Goal: Task Accomplishment & Management: Use online tool/utility

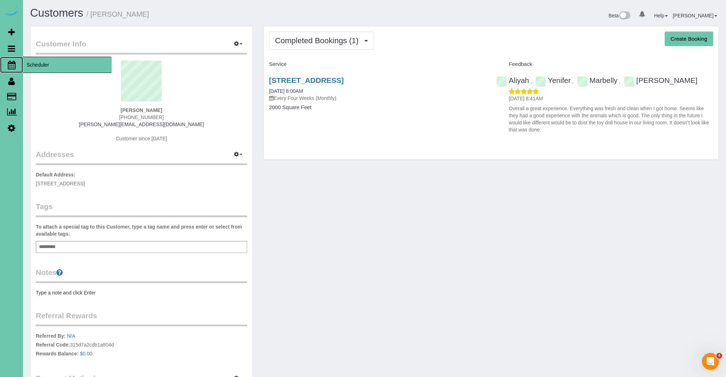
click at [10, 63] on icon at bounding box center [12, 65] width 8 height 9
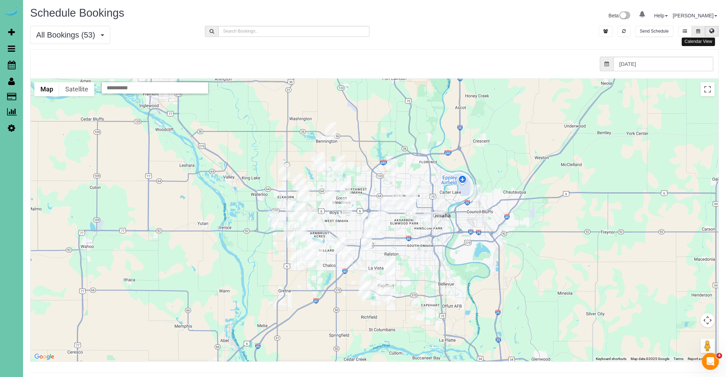
click at [698, 29] on icon at bounding box center [698, 31] width 4 height 4
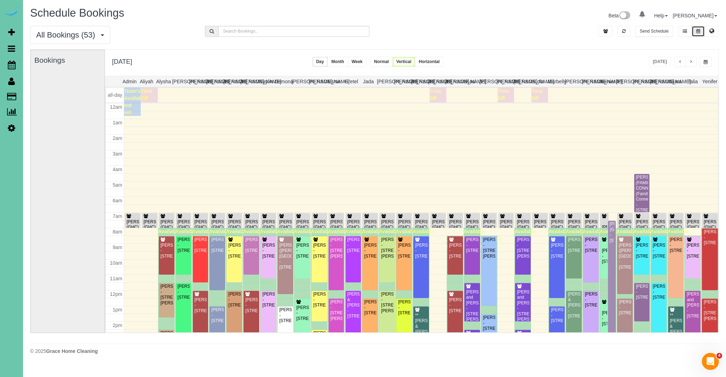
scroll to position [94, 0]
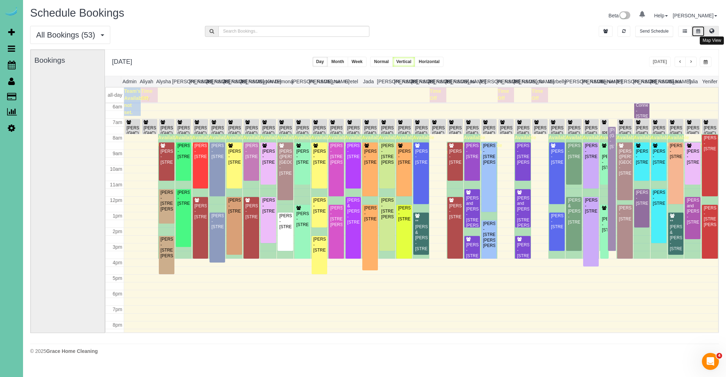
click at [712, 32] on icon at bounding box center [711, 31] width 5 height 4
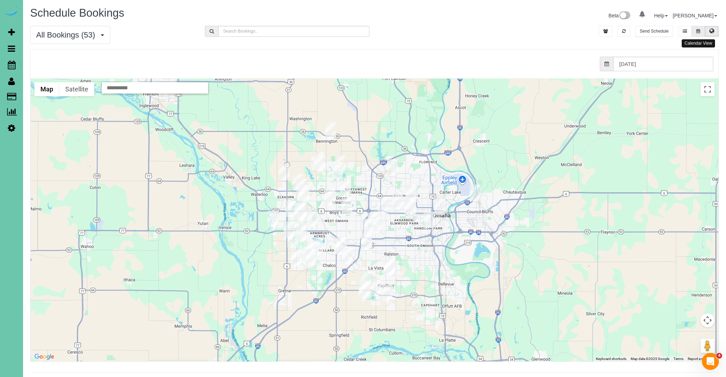
click at [702, 32] on button at bounding box center [697, 31] width 13 height 11
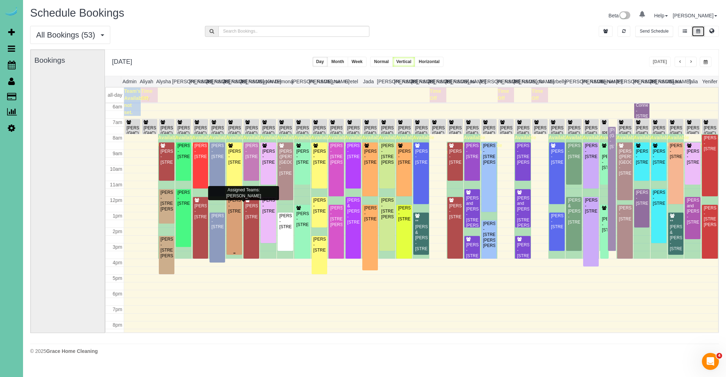
click at [237, 214] on div "[PERSON_NAME] - [STREET_ADDRESS]" at bounding box center [234, 206] width 13 height 16
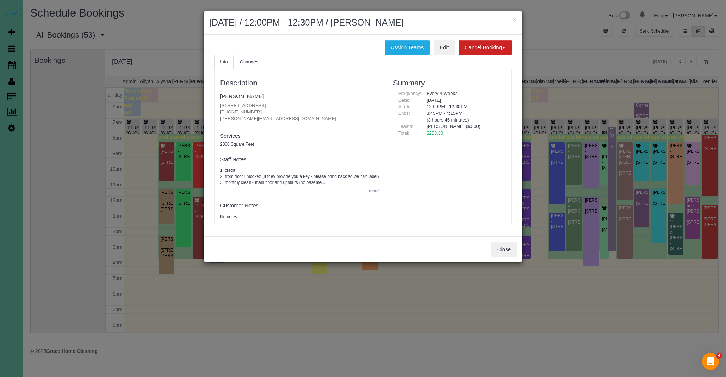
click at [375, 193] on button "more..." at bounding box center [373, 191] width 17 height 10
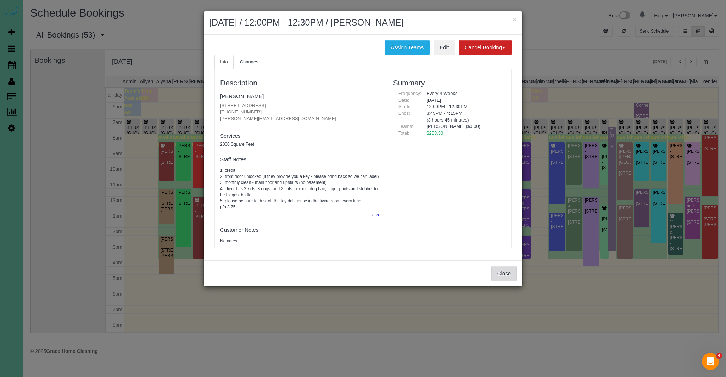
click at [505, 274] on button "Close" at bounding box center [504, 273] width 26 height 15
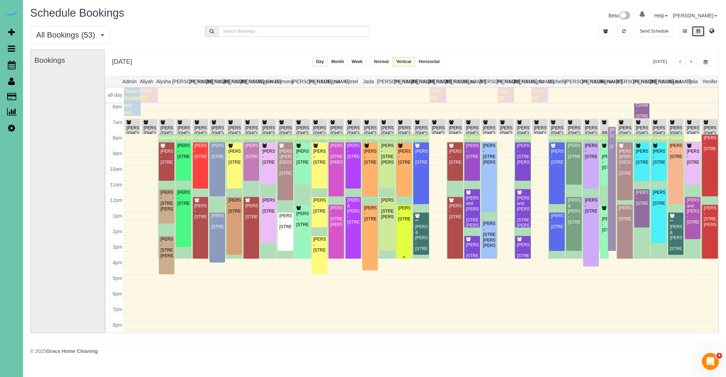
click at [409, 222] on div "[PERSON_NAME] - [STREET_ADDRESS]" at bounding box center [404, 214] width 13 height 16
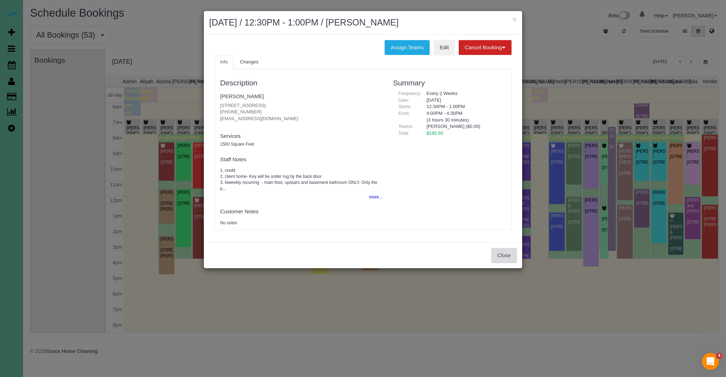
click at [503, 254] on button "Close" at bounding box center [504, 255] width 26 height 15
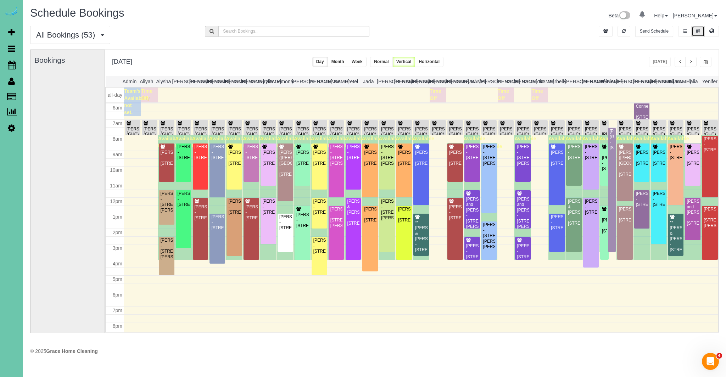
click at [243, 208] on div "Available time" at bounding box center [251, 197] width 17 height 125
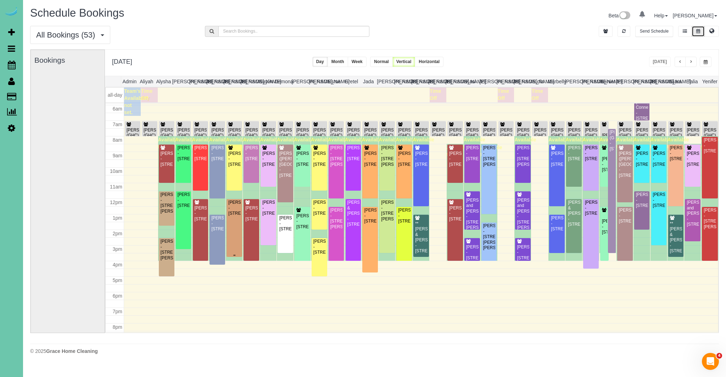
click at [238, 213] on div "[PERSON_NAME] - [STREET_ADDRESS]" at bounding box center [234, 208] width 13 height 16
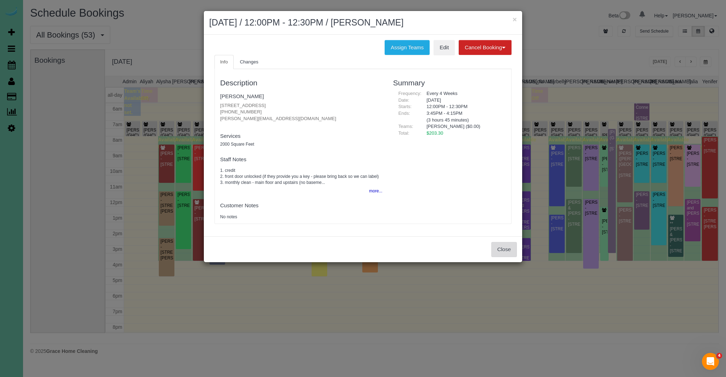
click at [512, 249] on button "Close" at bounding box center [504, 249] width 26 height 15
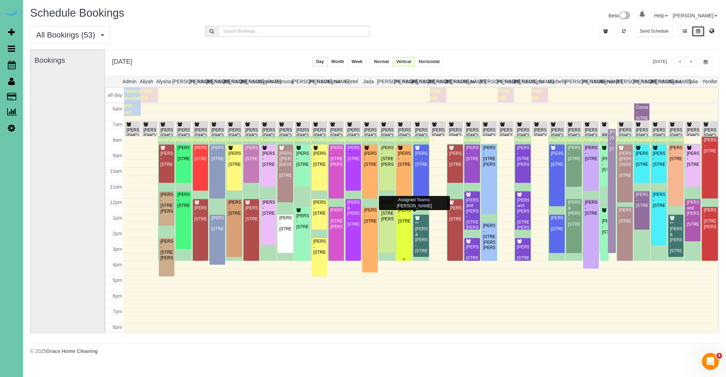
click at [401, 224] on div "[PERSON_NAME] - [STREET_ADDRESS]" at bounding box center [404, 216] width 13 height 16
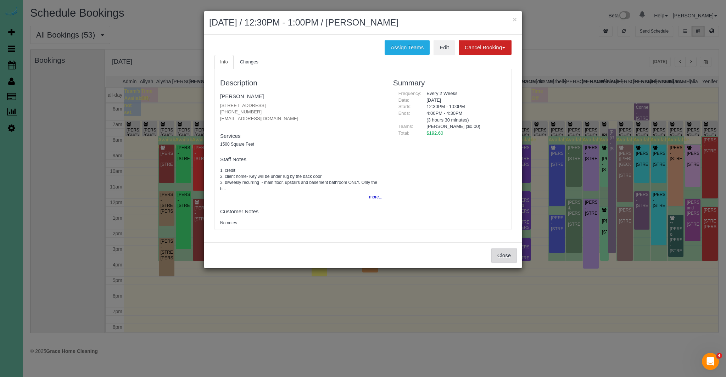
click at [495, 254] on button "Close" at bounding box center [504, 255] width 26 height 15
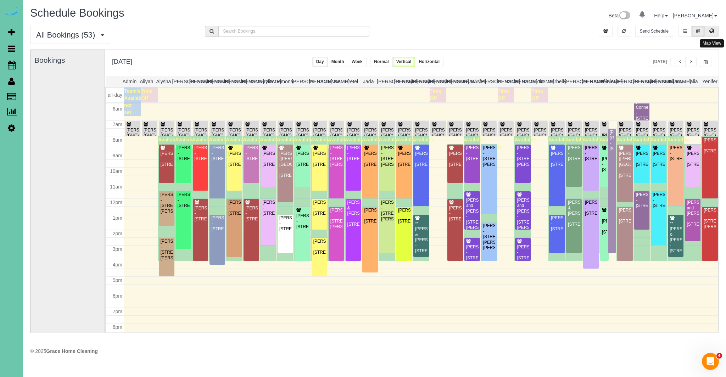
click at [713, 32] on icon at bounding box center [711, 31] width 5 height 4
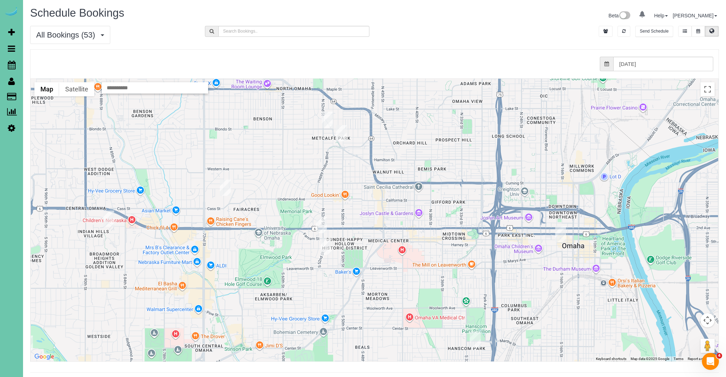
click at [326, 243] on img "09/10/2025 12:30PM - Sarah Gilbert - 530 S 51st Ave, Omaha, NE 68106" at bounding box center [325, 246] width 11 height 16
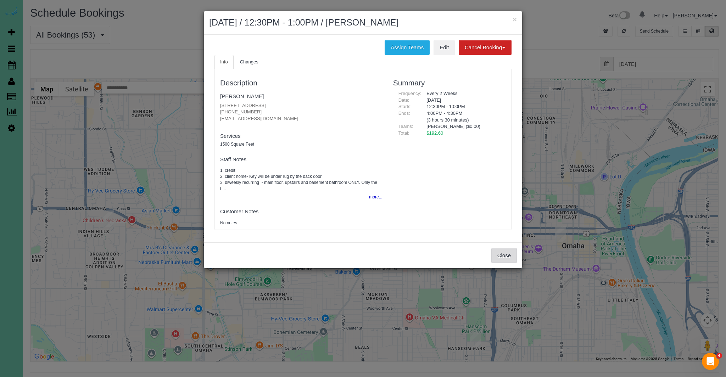
click at [504, 254] on button "Close" at bounding box center [504, 255] width 26 height 15
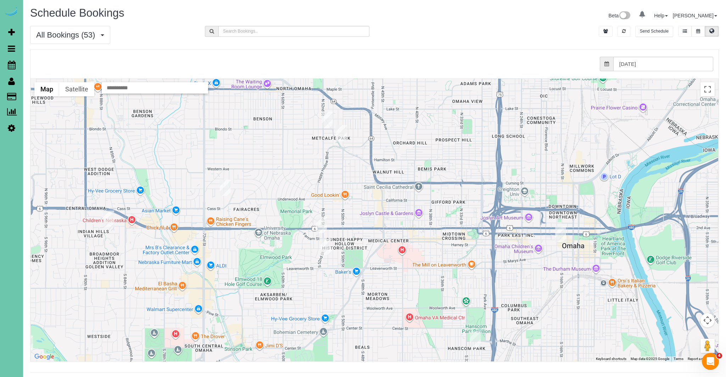
click at [342, 136] on img "09/10/2025 12:00PM - Joslyn Pond - 1708 N 50th Street, Omaha, NE 68104" at bounding box center [341, 133] width 11 height 16
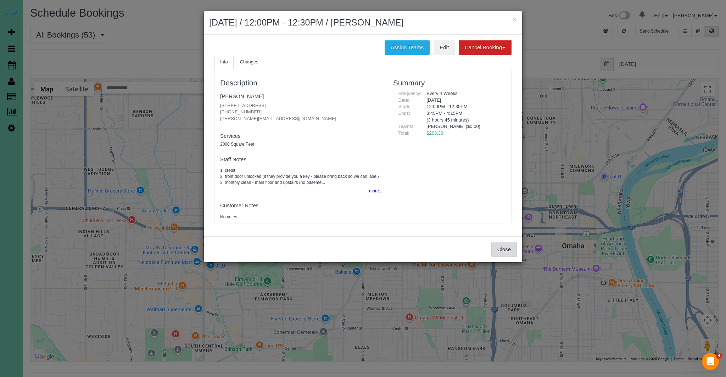
click at [511, 247] on button "Close" at bounding box center [504, 249] width 26 height 15
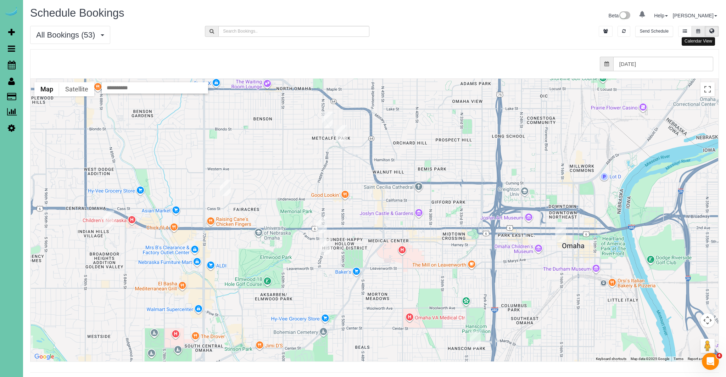
click at [699, 32] on icon at bounding box center [698, 31] width 4 height 4
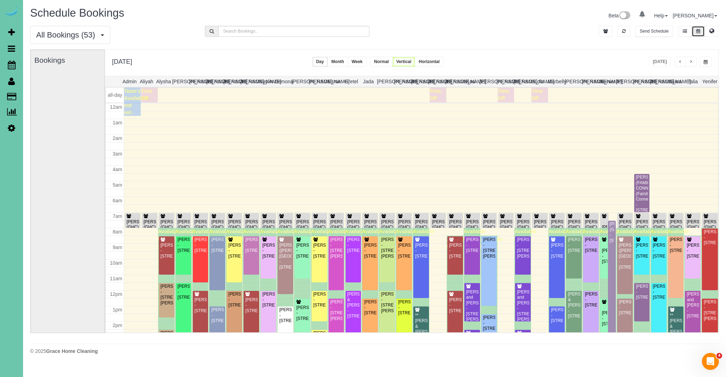
scroll to position [94, 0]
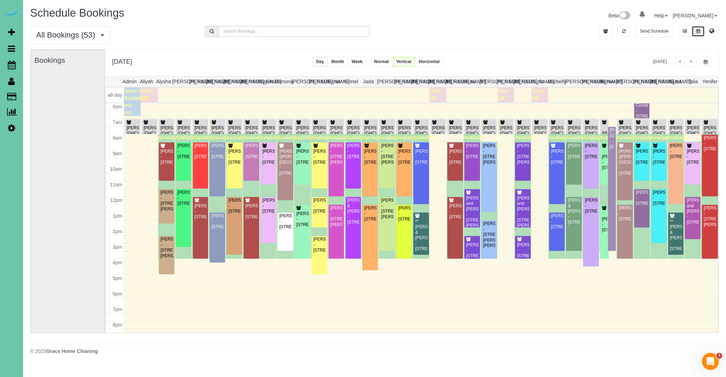
click at [708, 62] on button "button" at bounding box center [705, 62] width 12 height 10
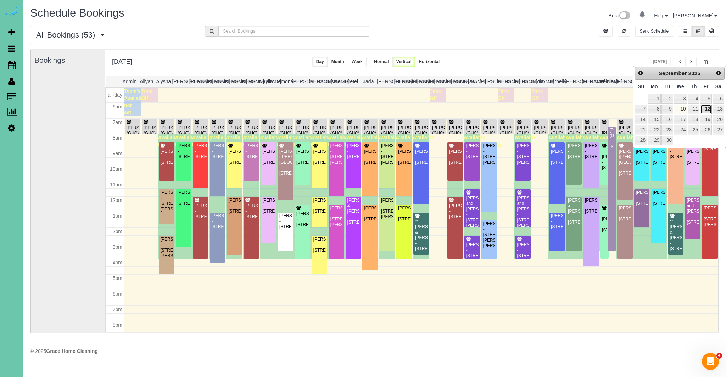
click at [710, 111] on link "12" at bounding box center [705, 110] width 11 height 10
type input "**********"
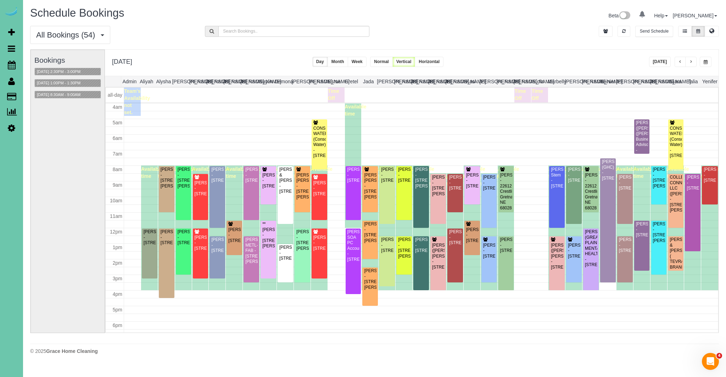
scroll to position [60, 0]
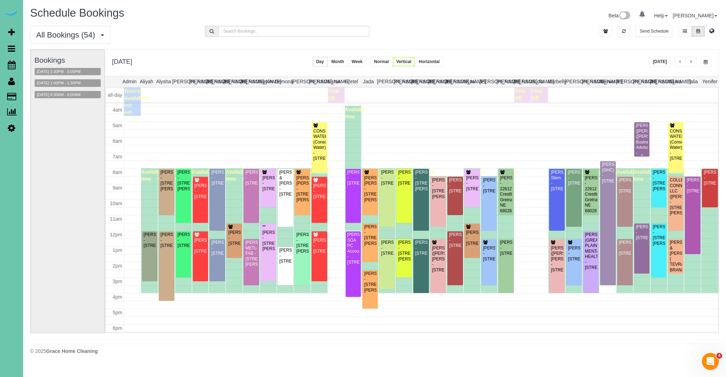
click at [643, 145] on div "[PERSON_NAME]([PERSON_NAME]) ([PERSON_NAME] Business Advisors) - [STREET_ADDRES…" at bounding box center [641, 145] width 13 height 44
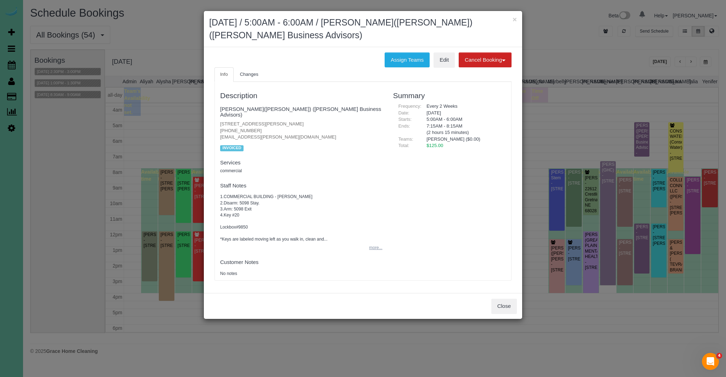
click at [371, 243] on button "more..." at bounding box center [373, 248] width 17 height 10
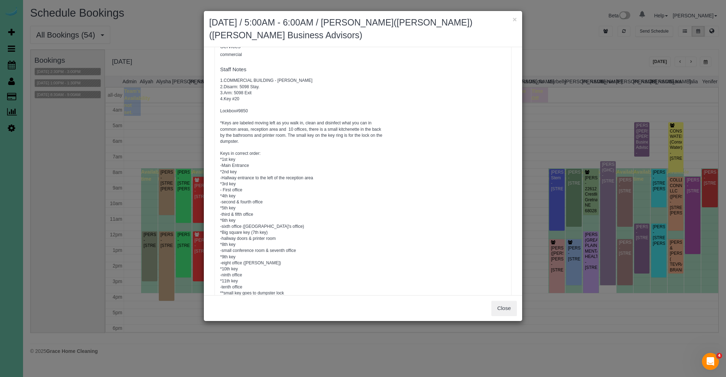
scroll to position [109, 0]
